Goal: Unclear: Unclear

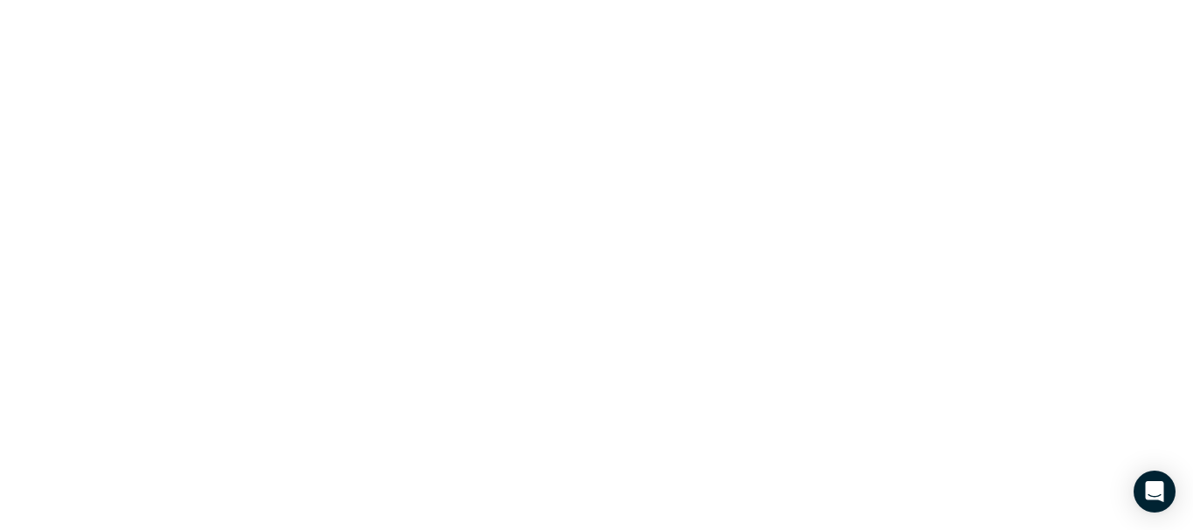
drag, startPoint x: 1083, startPoint y: 3, endPoint x: 823, endPoint y: 93, distance: 274.8
click at [861, 0] on html "Data provided by: × Data attribution" at bounding box center [596, 0] width 1193 height 0
